Goal: Find specific page/section: Find specific page/section

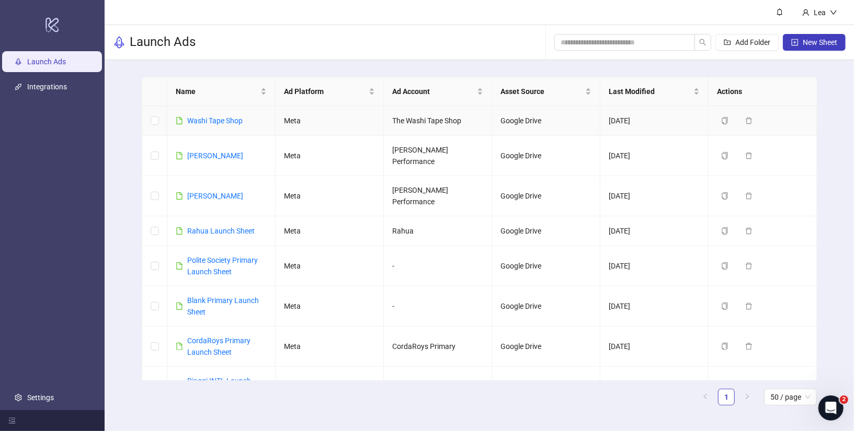
click at [426, 122] on td "The Washi Tape Shop" at bounding box center [438, 121] width 108 height 30
click at [233, 119] on link "Washi Tape Shop" at bounding box center [214, 121] width 55 height 8
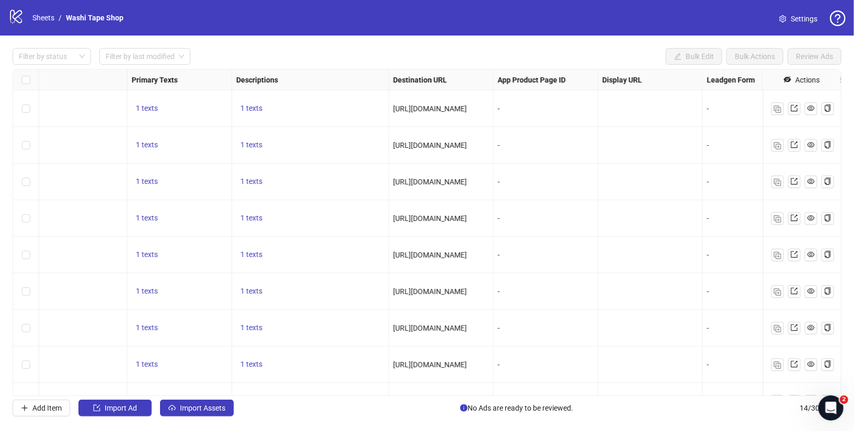
scroll to position [0, 632]
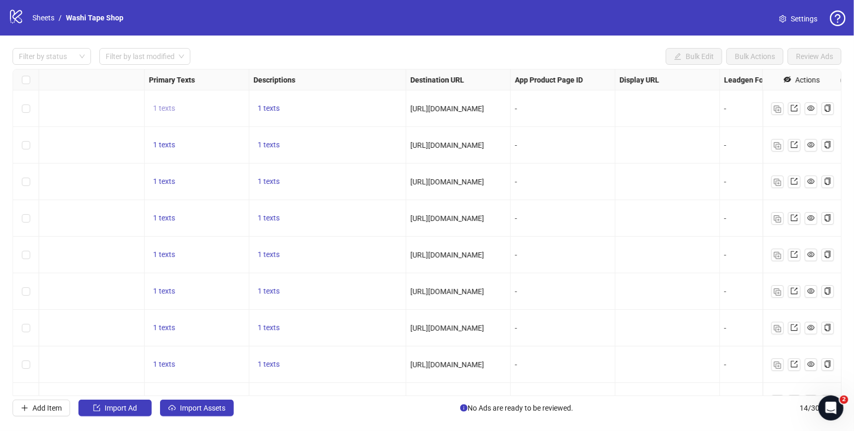
click at [167, 109] on span "1 texts" at bounding box center [164, 108] width 22 height 8
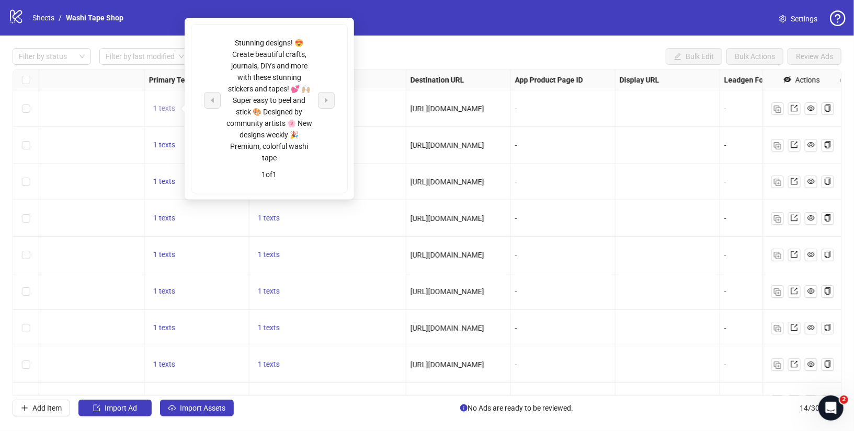
click at [167, 109] on span "1 texts" at bounding box center [164, 108] width 22 height 8
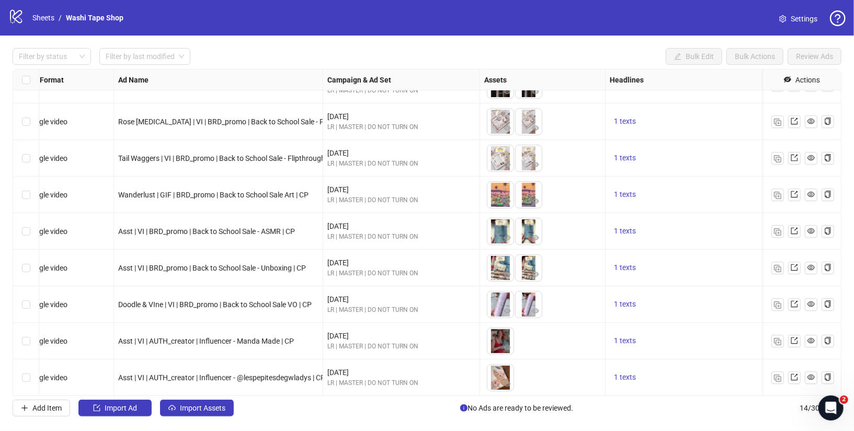
scroll to position [207, 0]
